Goal: Find specific page/section: Find specific page/section

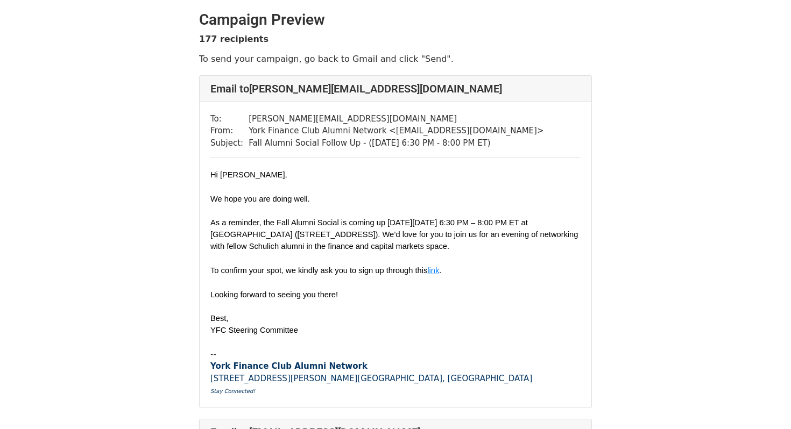
click at [234, 23] on h2 "Campaign Preview" at bounding box center [395, 20] width 393 height 18
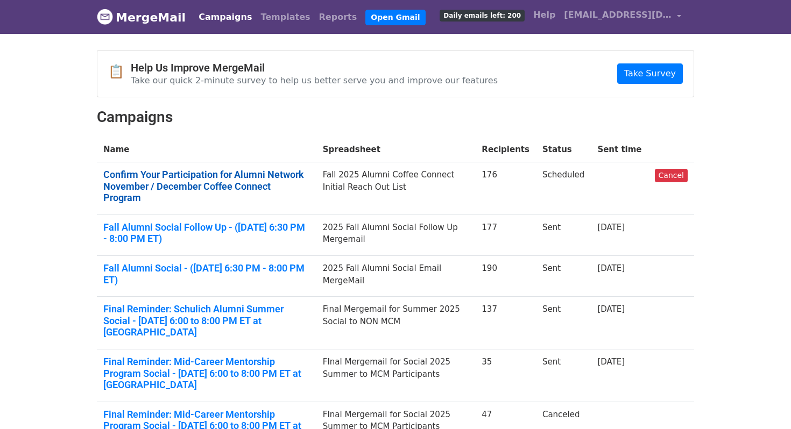
click at [241, 173] on link "Confirm Your Participation for Alumni Network November / December Coffee Connec…" at bounding box center [206, 186] width 207 height 35
